Goal: Transaction & Acquisition: Purchase product/service

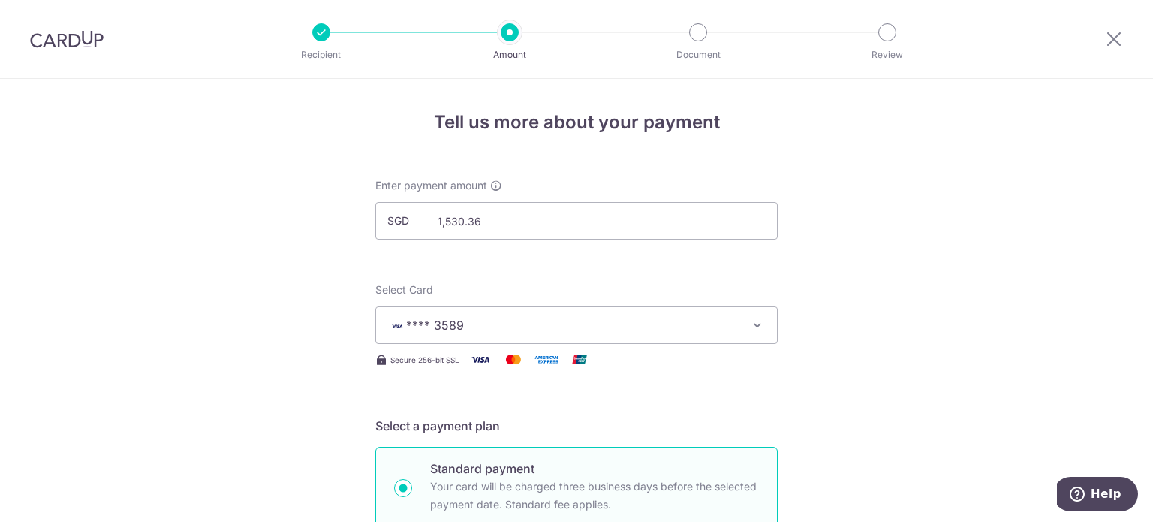
scroll to position [968, 0]
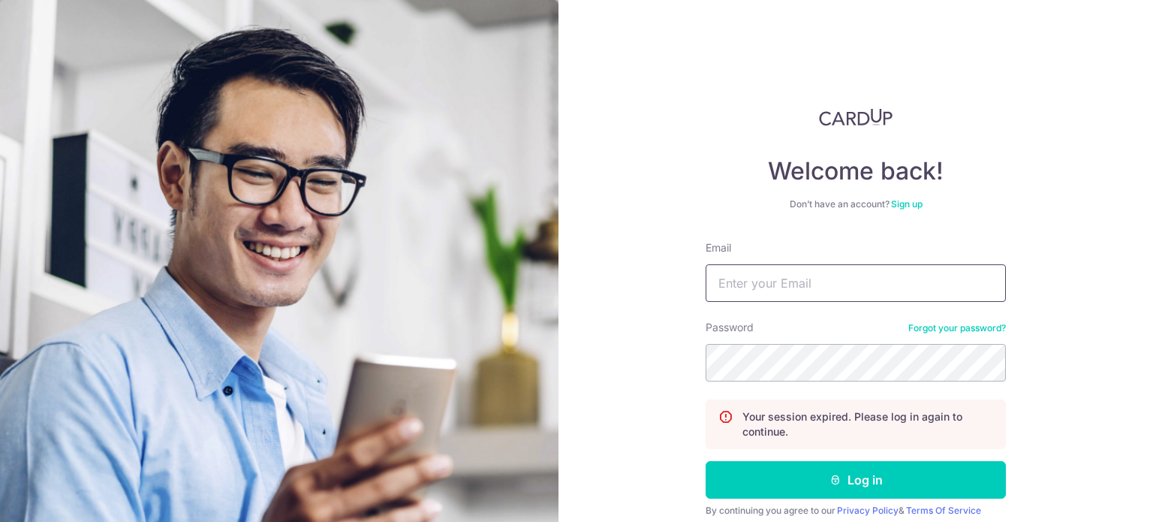
click at [775, 269] on input "Email" at bounding box center [856, 283] width 300 height 38
click at [781, 288] on input "Email" at bounding box center [856, 283] width 300 height 38
type input "[EMAIL_ADDRESS][DOMAIN_NAME]"
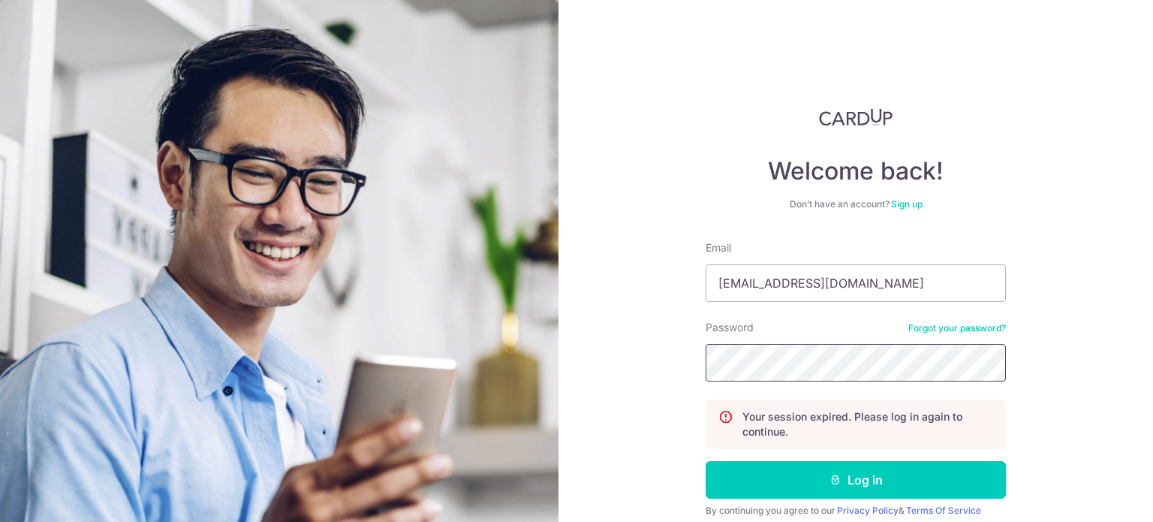
click at [706, 461] on button "Log in" at bounding box center [856, 480] width 300 height 38
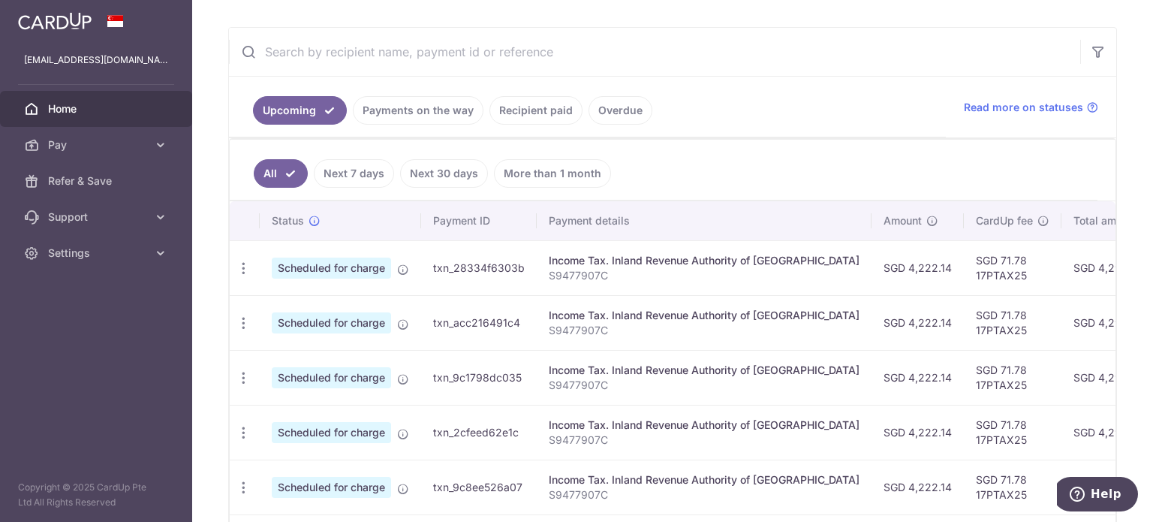
scroll to position [263, 0]
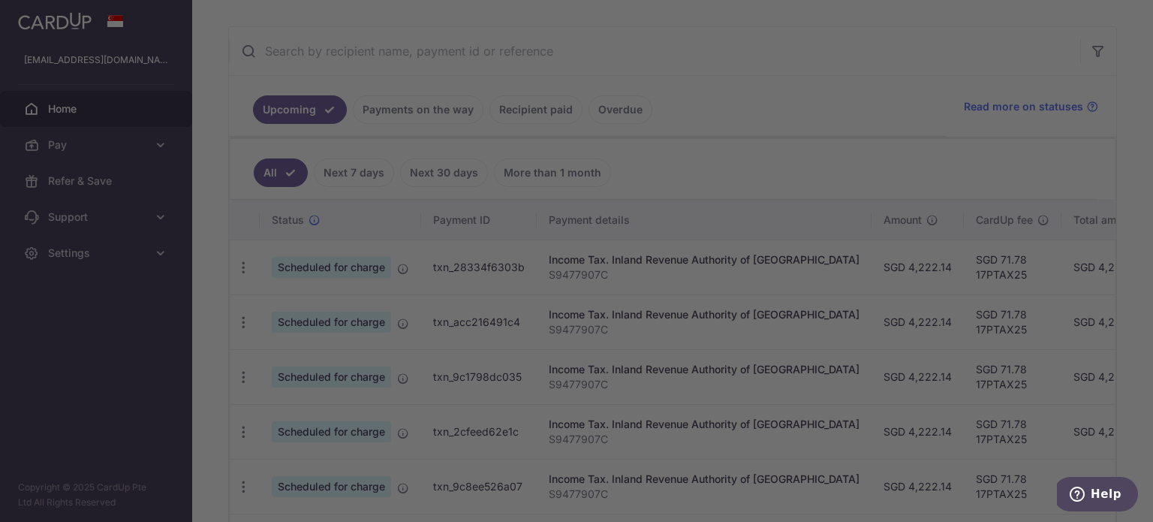
click at [204, 252] on div at bounding box center [582, 263] width 1164 height 527
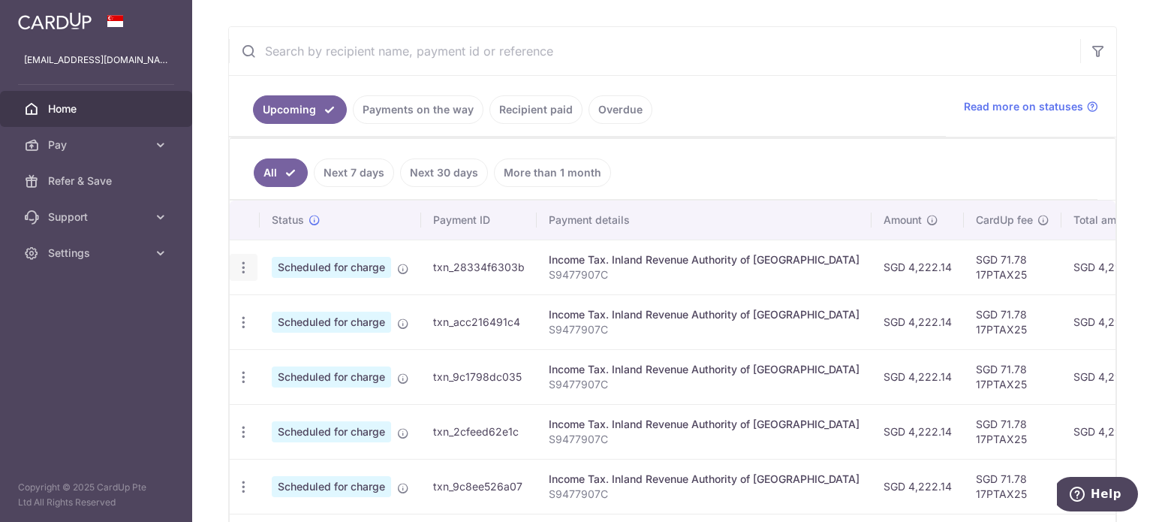
click at [234, 269] on div "Update payment Cancel payment" at bounding box center [244, 268] width 28 height 28
click at [246, 260] on icon "button" at bounding box center [244, 268] width 16 height 16
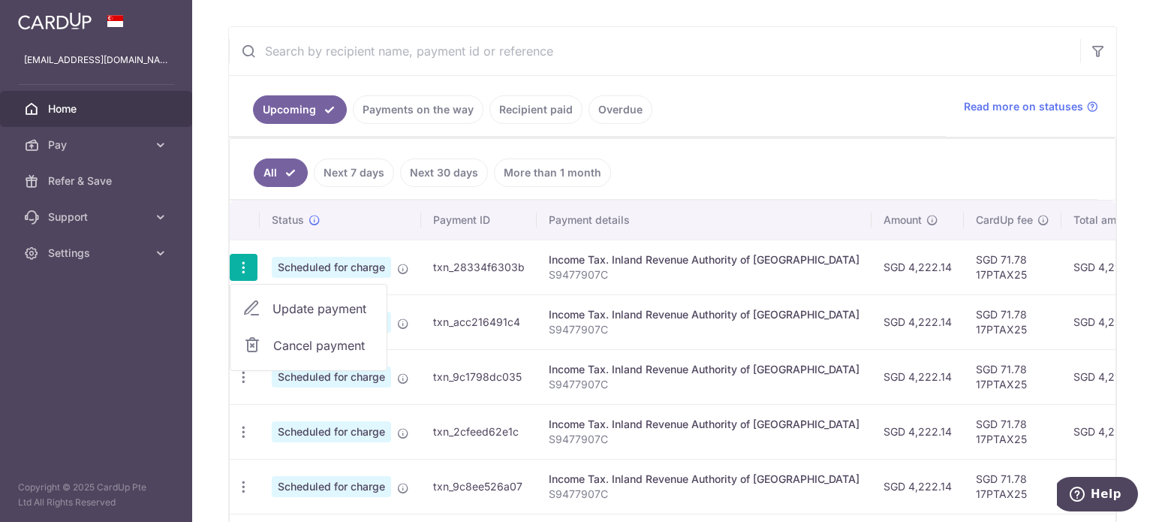
click at [60, 116] on span "Home" at bounding box center [97, 108] width 99 height 15
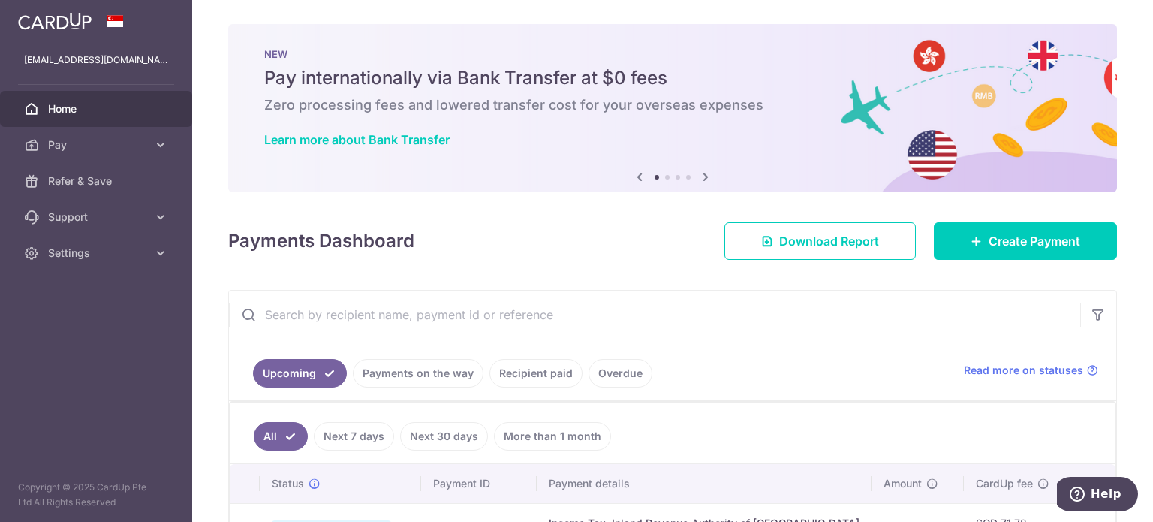
click at [74, 140] on span "Pay" at bounding box center [97, 144] width 99 height 15
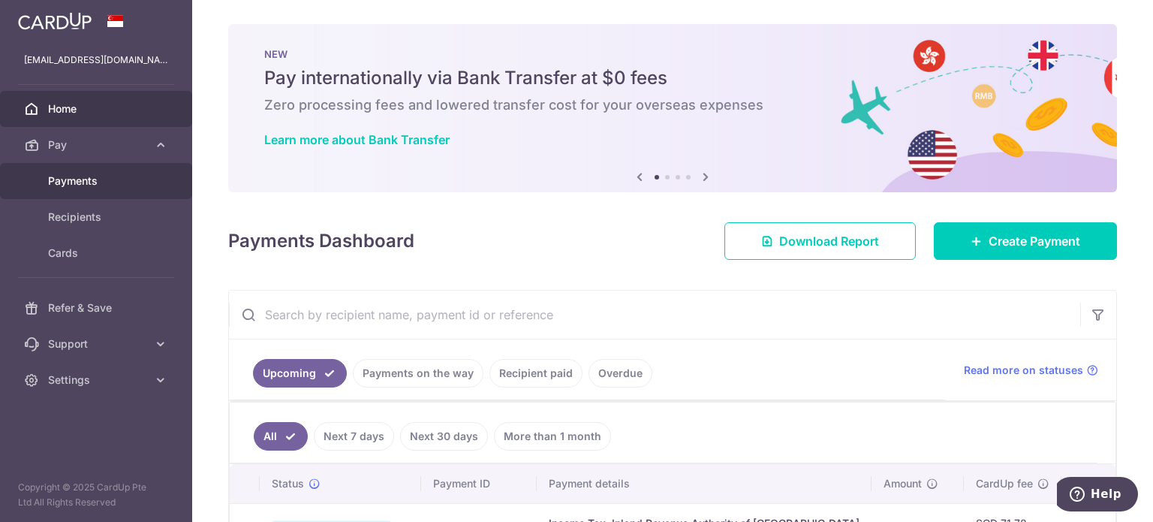
click at [96, 176] on span "Payments" at bounding box center [97, 180] width 99 height 15
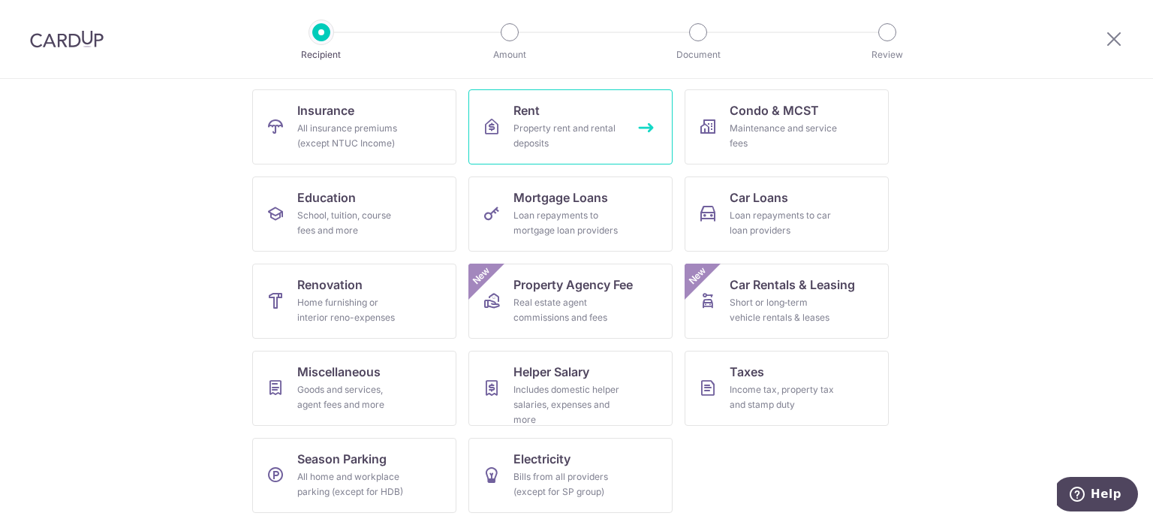
scroll to position [117, 0]
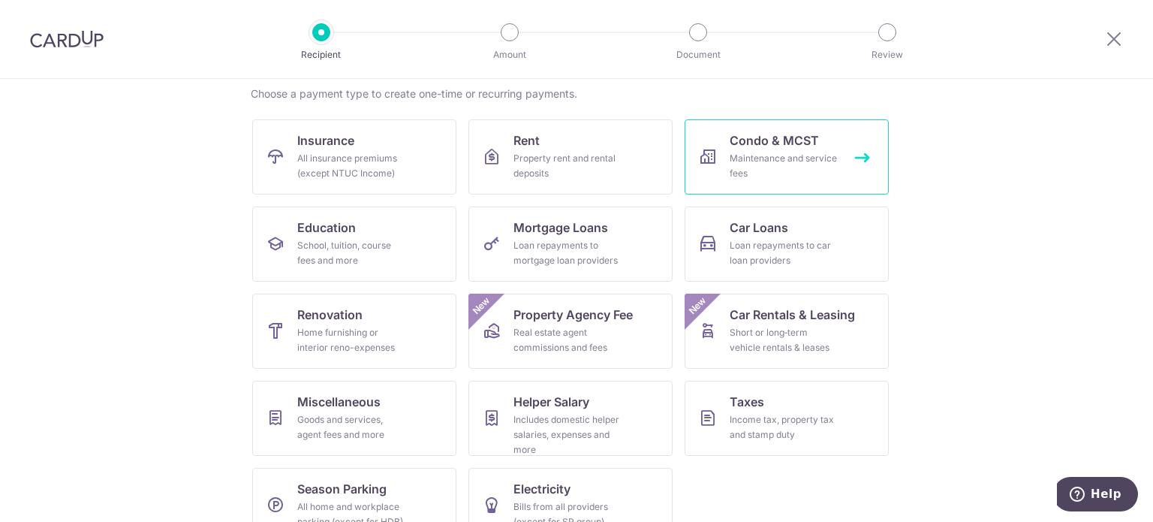
click at [836, 148] on link "Condo & MCST Maintenance and service fees" at bounding box center [787, 156] width 204 height 75
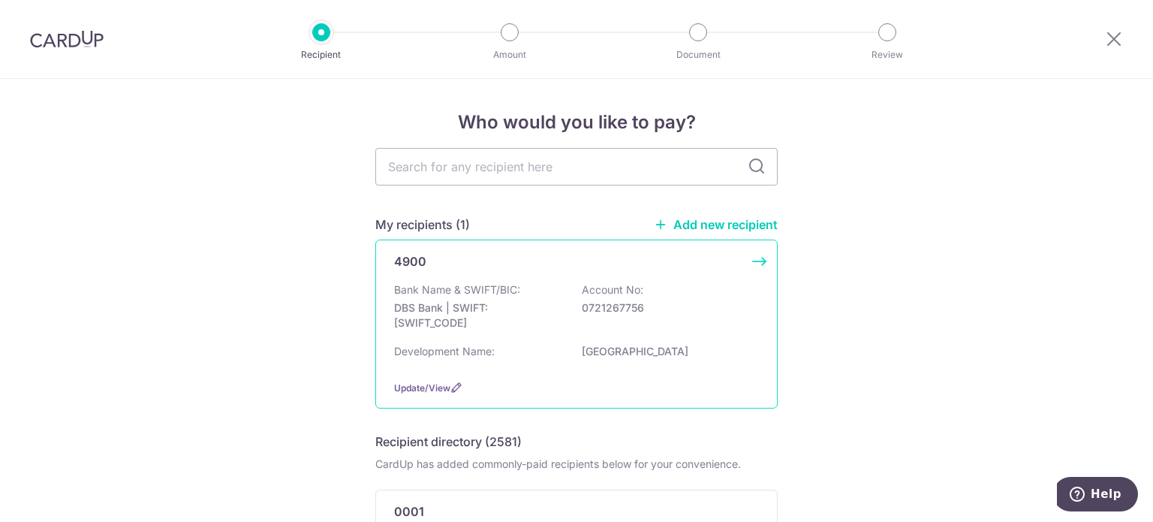
click at [510, 254] on div "4900" at bounding box center [567, 261] width 347 height 18
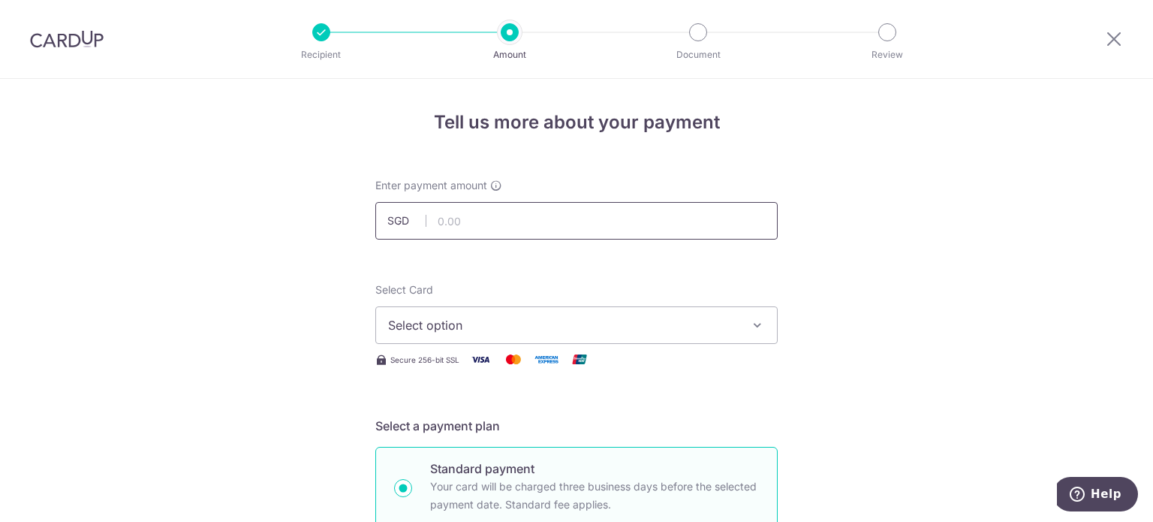
click at [488, 217] on input "text" at bounding box center [576, 221] width 402 height 38
paste input "1530.36"
type input "1,530.36"
click at [477, 320] on span "Select option" at bounding box center [563, 325] width 350 height 18
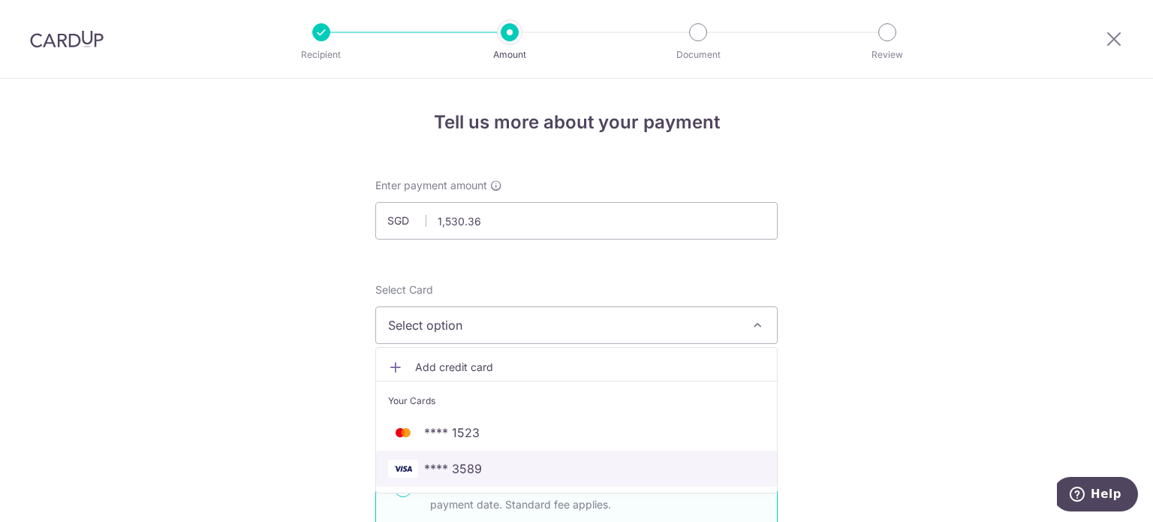
click at [471, 459] on span "**** 3589" at bounding box center [453, 468] width 58 height 18
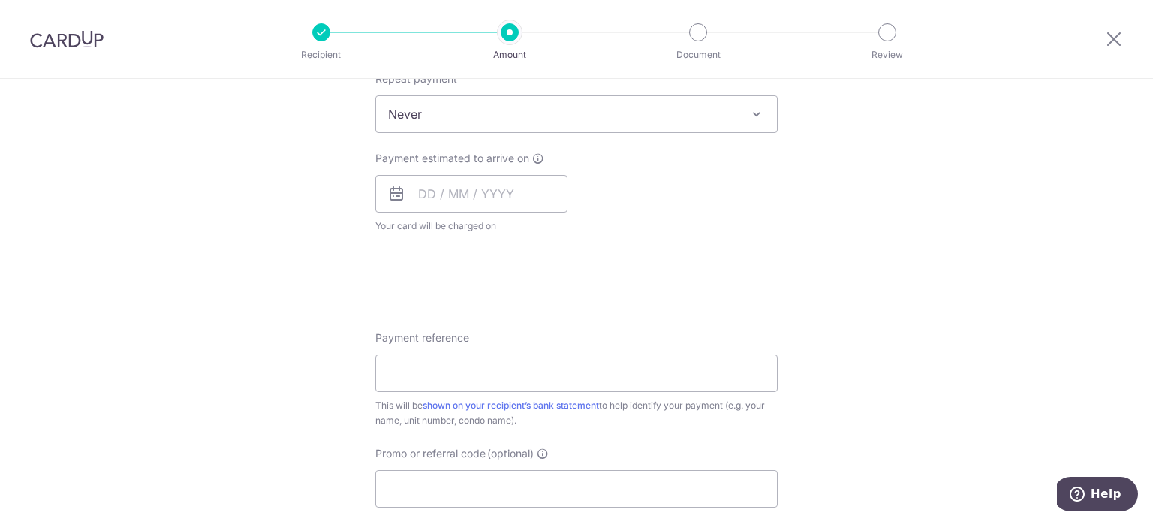
scroll to position [618, 0]
click at [447, 202] on input "text" at bounding box center [471, 194] width 192 height 38
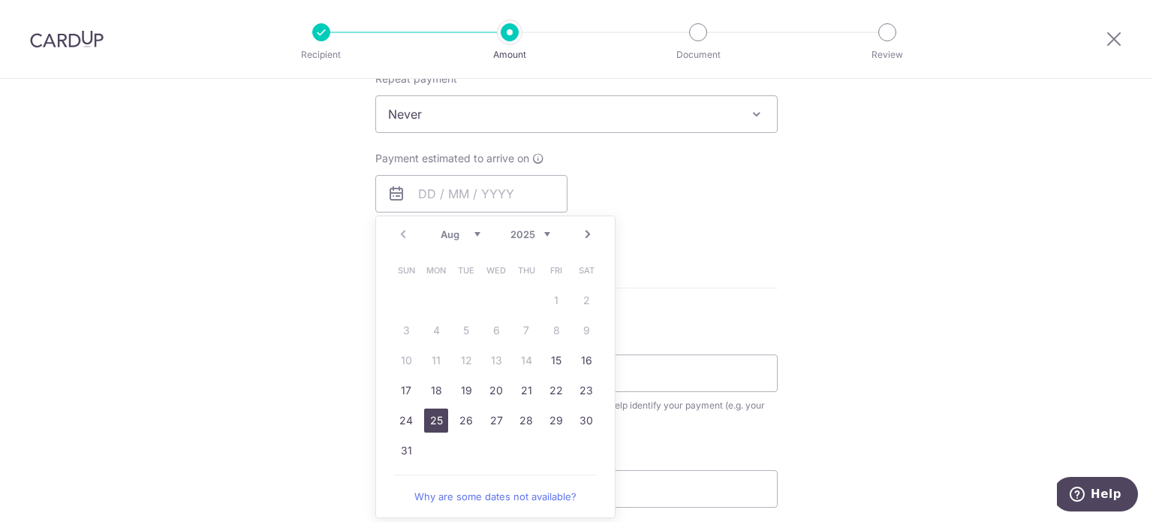
click at [433, 417] on link "25" at bounding box center [436, 420] width 24 height 24
type input "[DATE]"
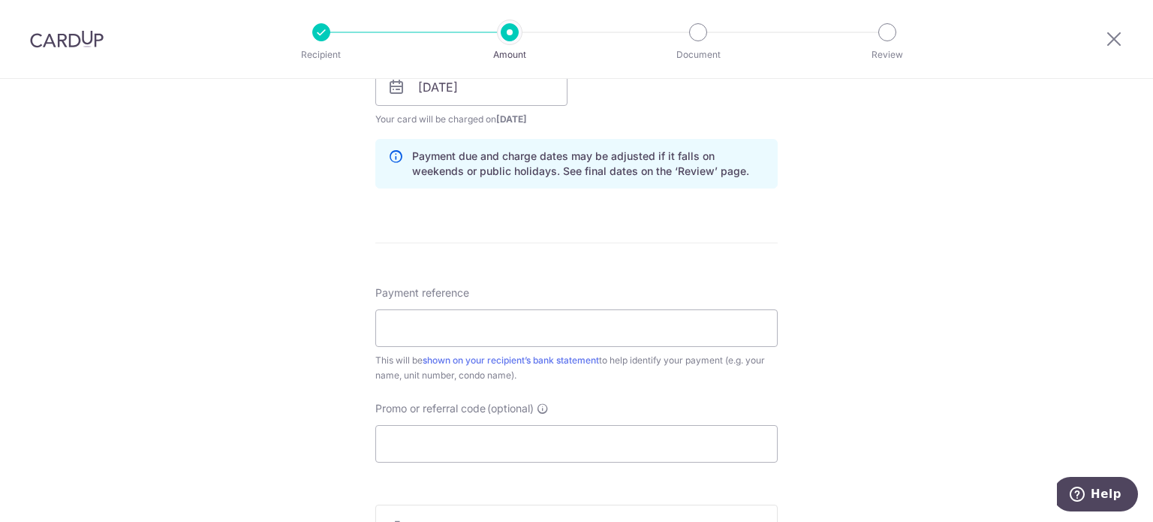
scroll to position [726, 0]
click at [633, 323] on input "Payment reference" at bounding box center [576, 327] width 402 height 38
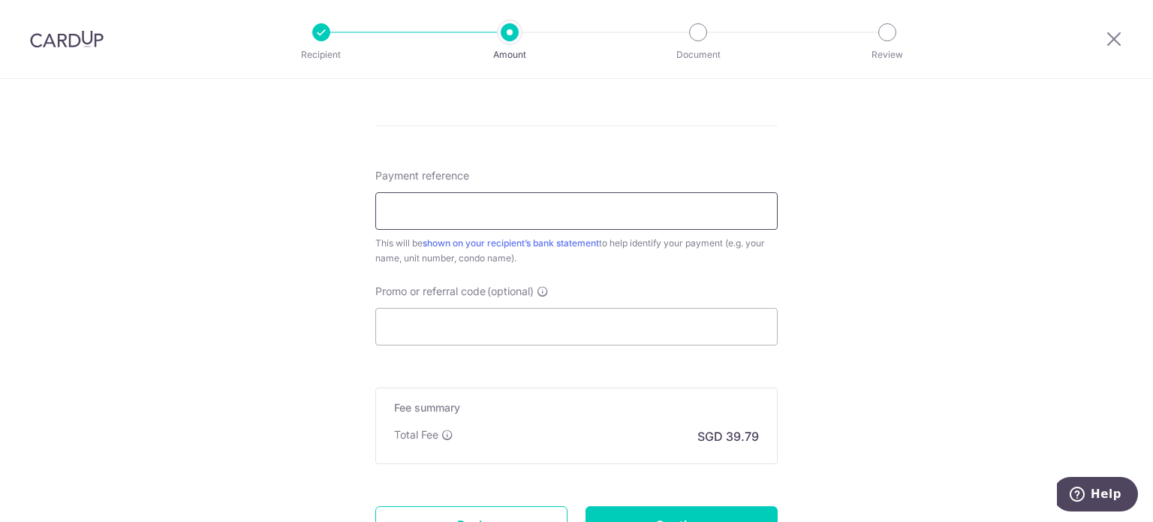
scroll to position [844, 0]
click at [630, 326] on input "Promo or referral code (optional)" at bounding box center [576, 325] width 402 height 38
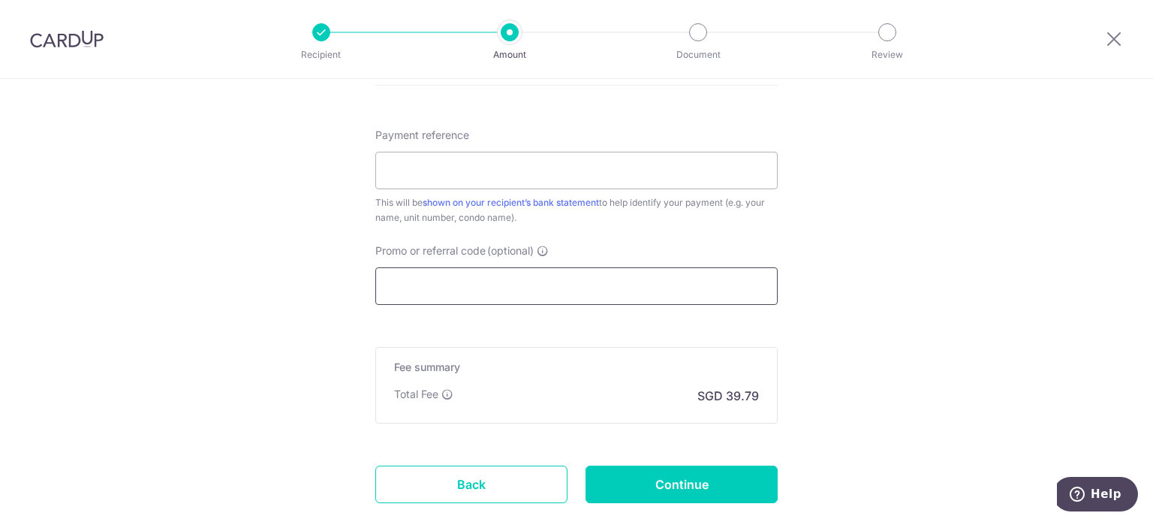
scroll to position [883, 0]
paste input "Rec185"
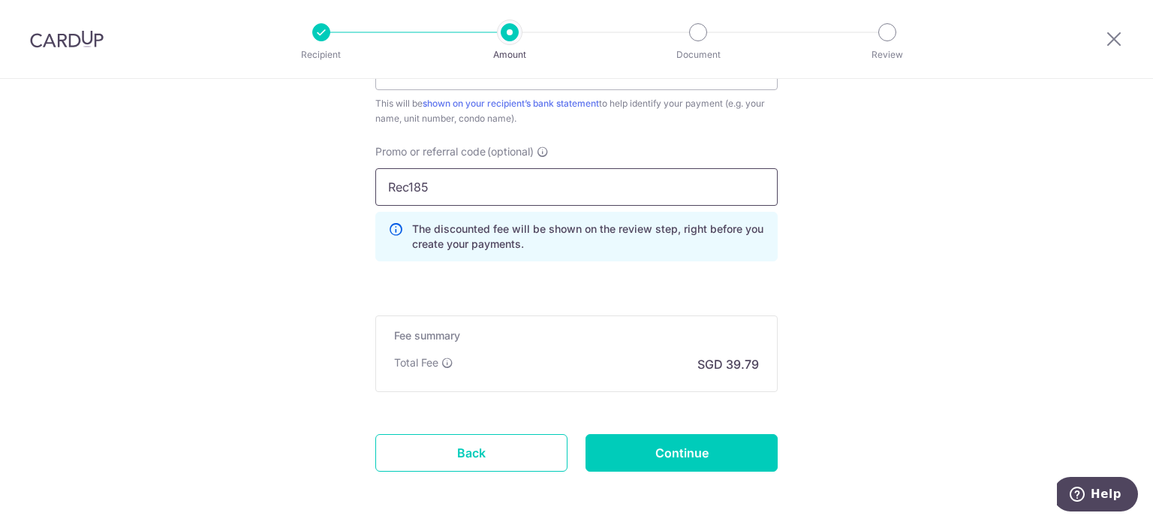
scroll to position [912, 0]
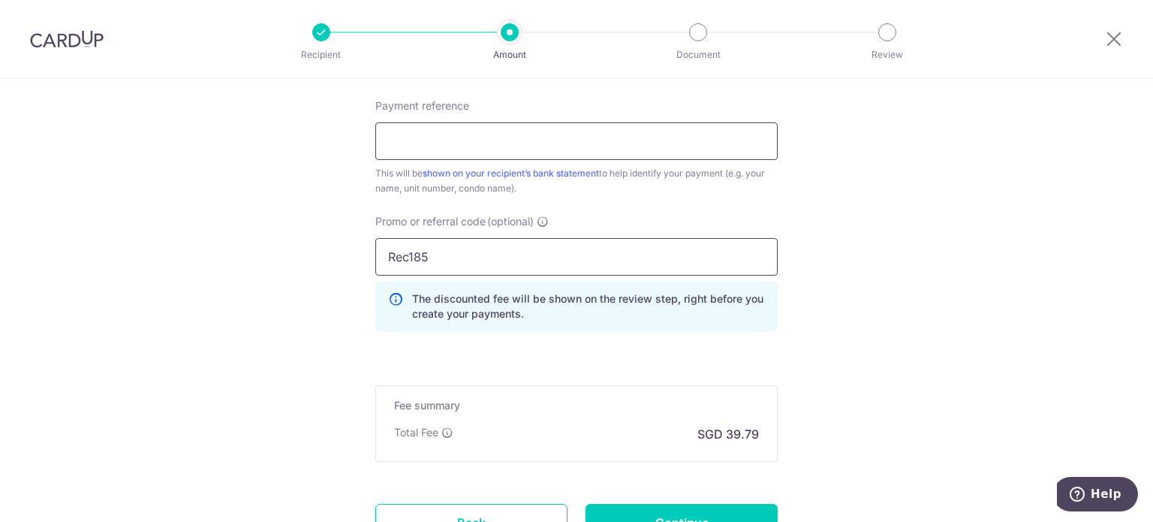
type input "Rec185"
click at [492, 137] on input "Payment reference" at bounding box center [576, 141] width 402 height 38
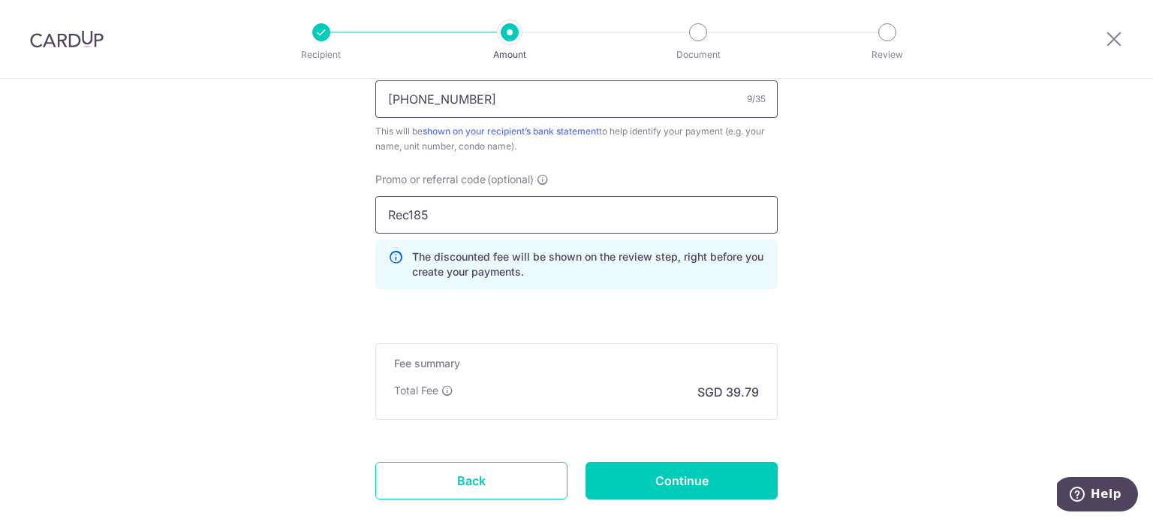
scroll to position [1036, 0]
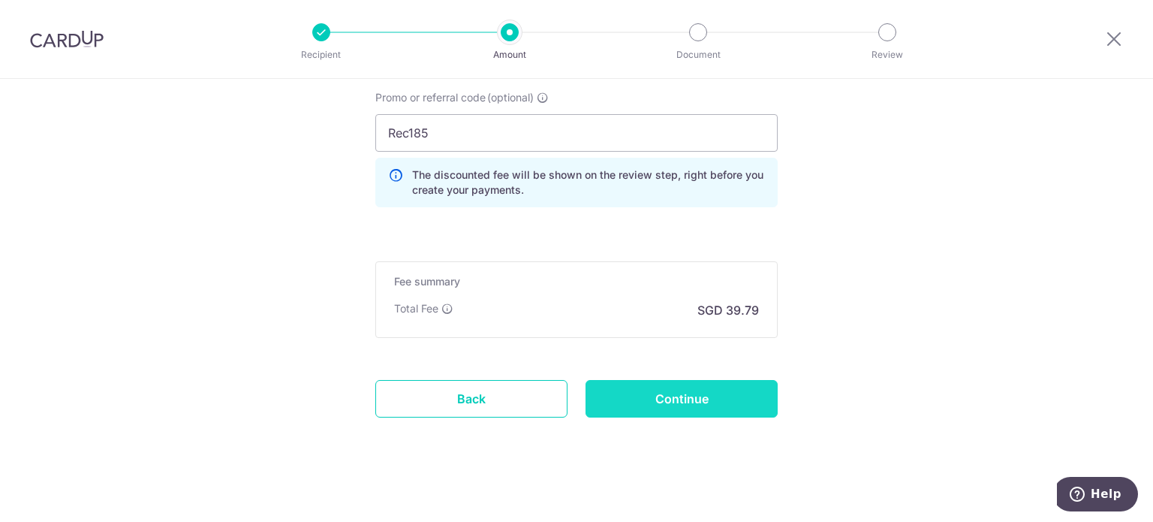
type input "[PHONE_NUMBER]"
click at [673, 395] on input "Continue" at bounding box center [681, 399] width 192 height 38
type input "Create Schedule"
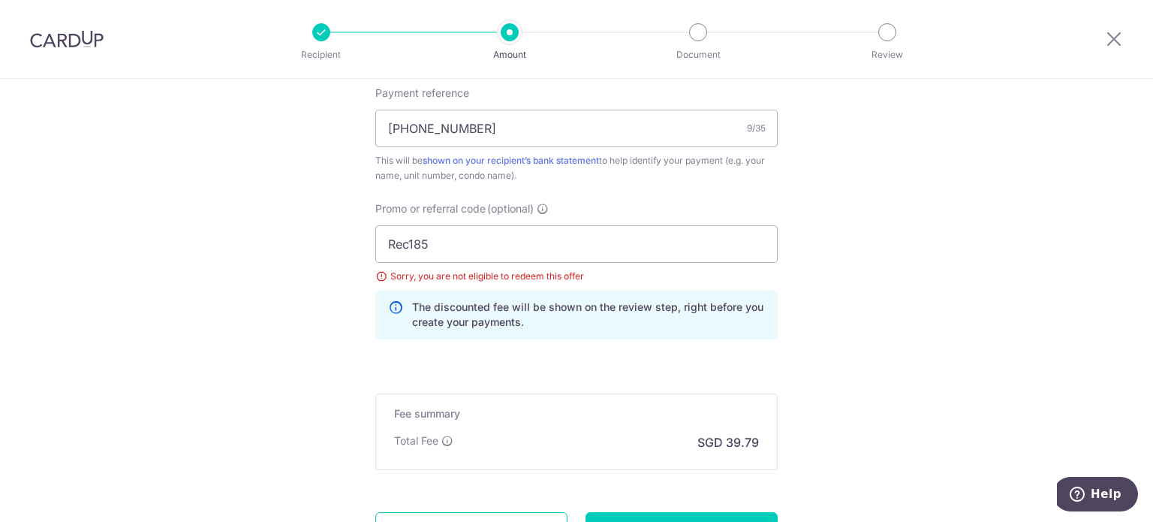
scroll to position [925, 0]
